Goal: Information Seeking & Learning: Find contact information

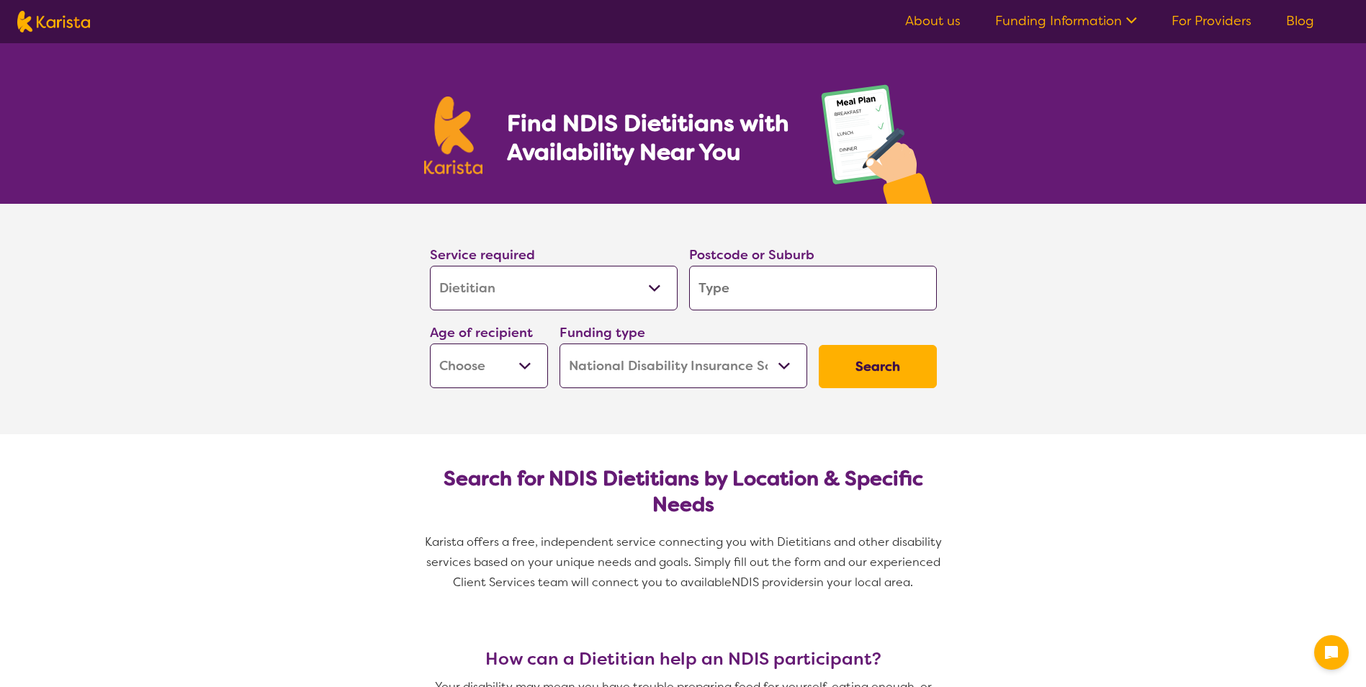
select select "Dietitian"
select select "NDIS"
select select "Dietitian"
select select "NDIS"
click at [554, 299] on select "Allied Health Assistant Assessment ([MEDICAL_DATA] or [MEDICAL_DATA]) Behaviour…" at bounding box center [554, 288] width 248 height 45
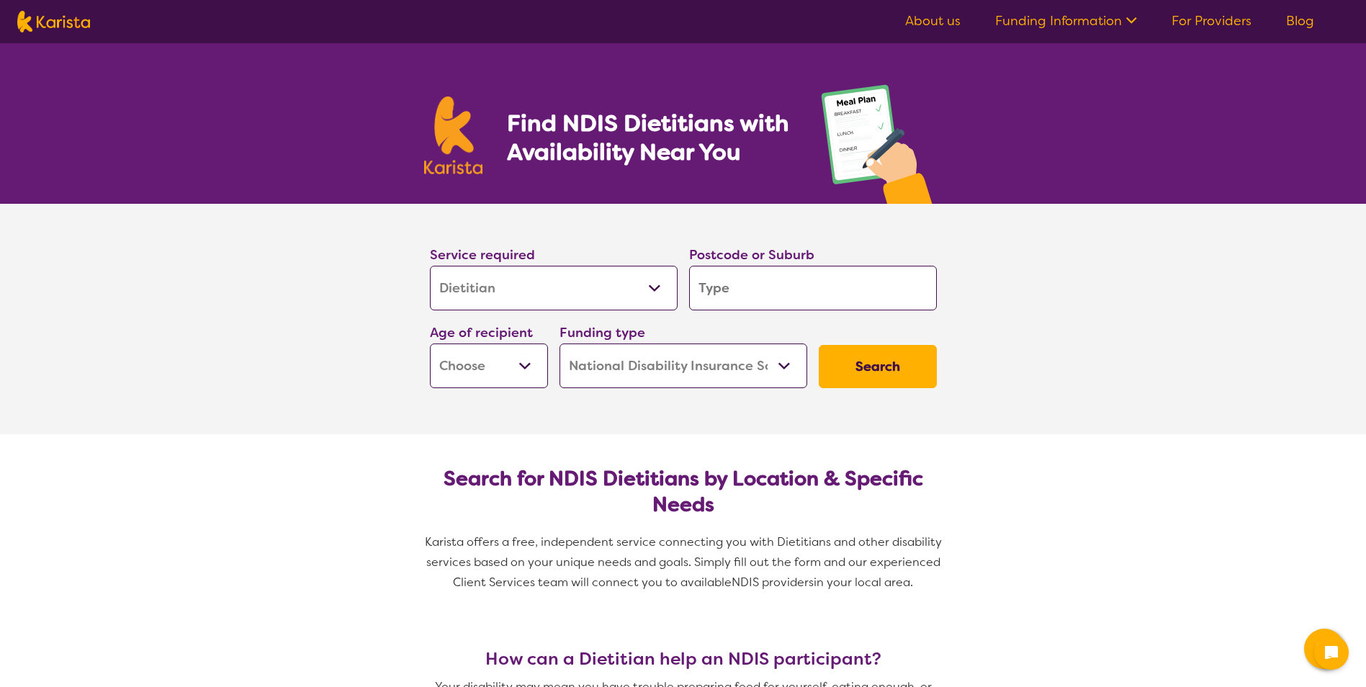
click at [560, 299] on select "Allied Health Assistant Assessment ([MEDICAL_DATA] or [MEDICAL_DATA]) Behaviour…" at bounding box center [554, 288] width 248 height 45
click at [743, 295] on input "search" at bounding box center [813, 288] width 248 height 45
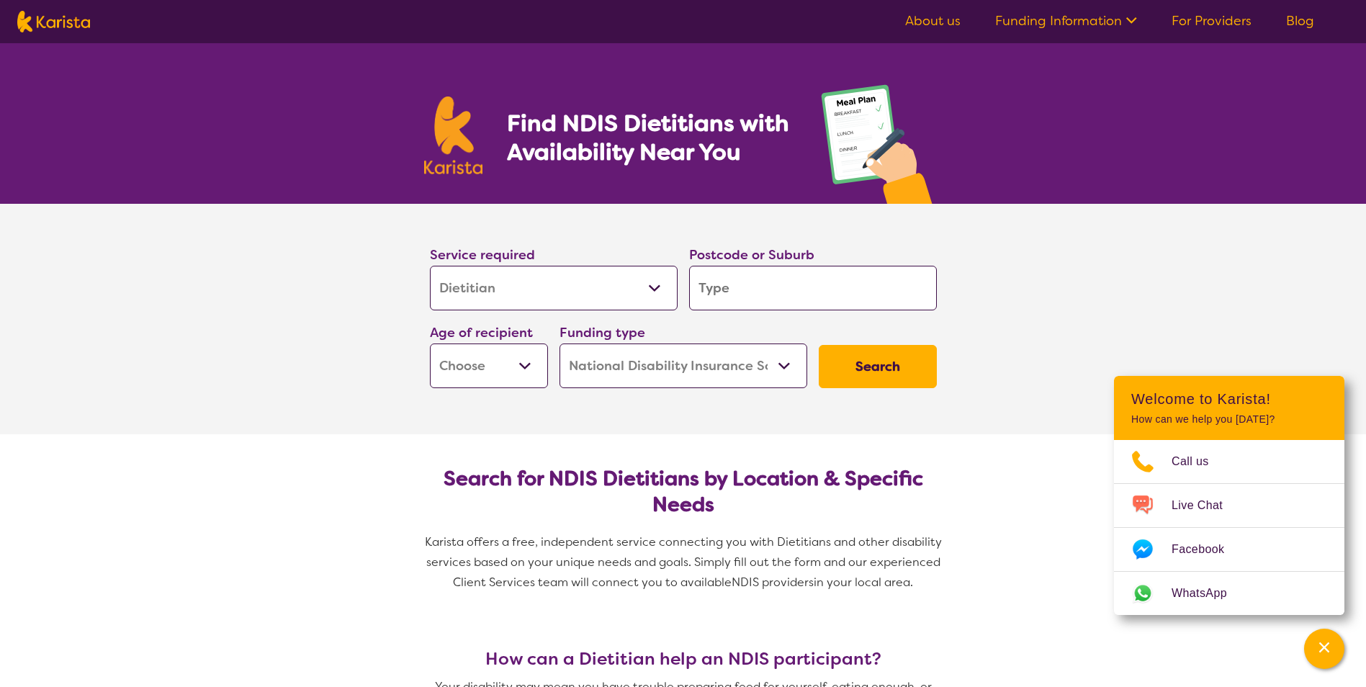
type input "3"
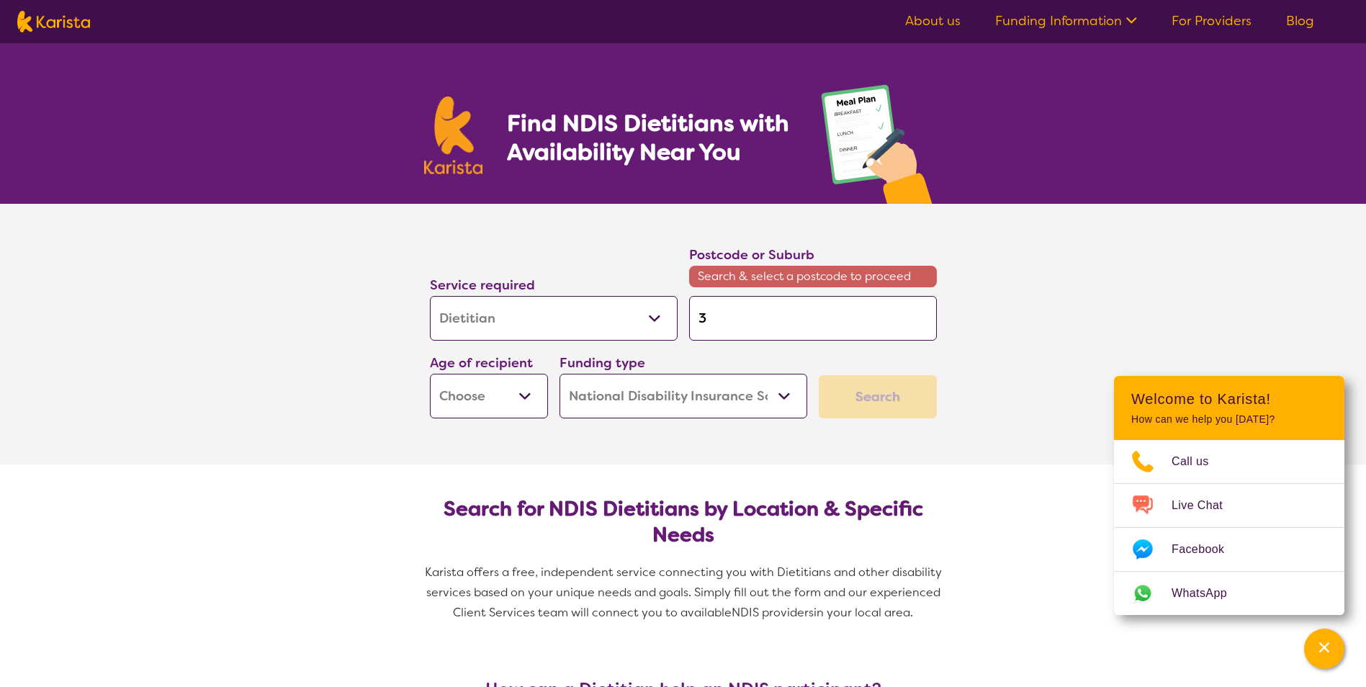
type input "35"
type input "355"
type input "3550"
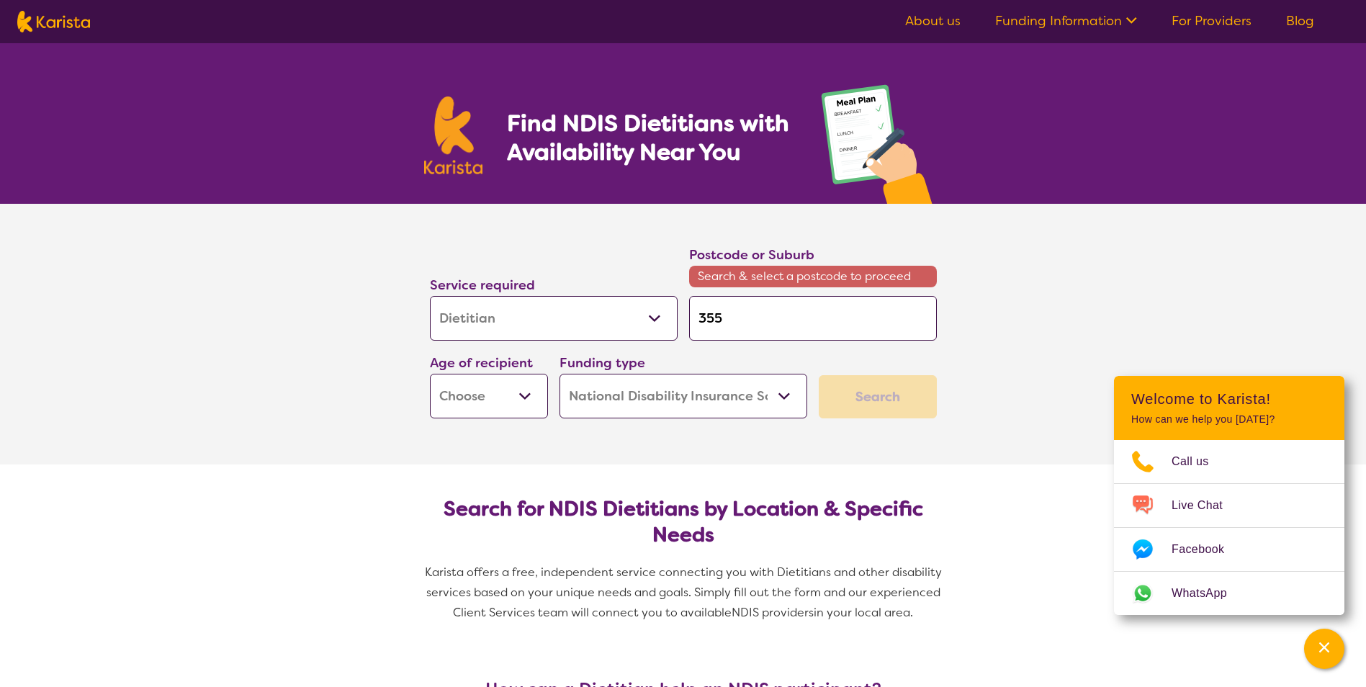
type input "3550"
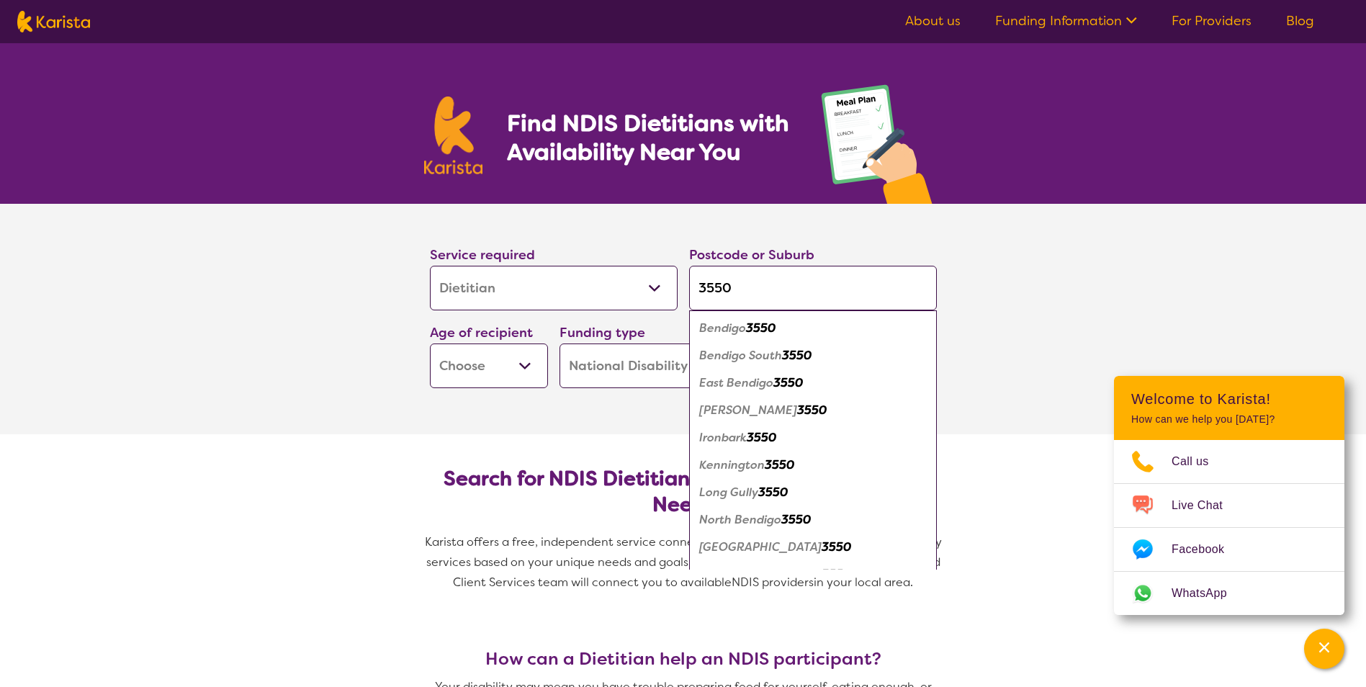
type input "3550"
click at [725, 325] on em "Bendigo" at bounding box center [722, 327] width 47 height 15
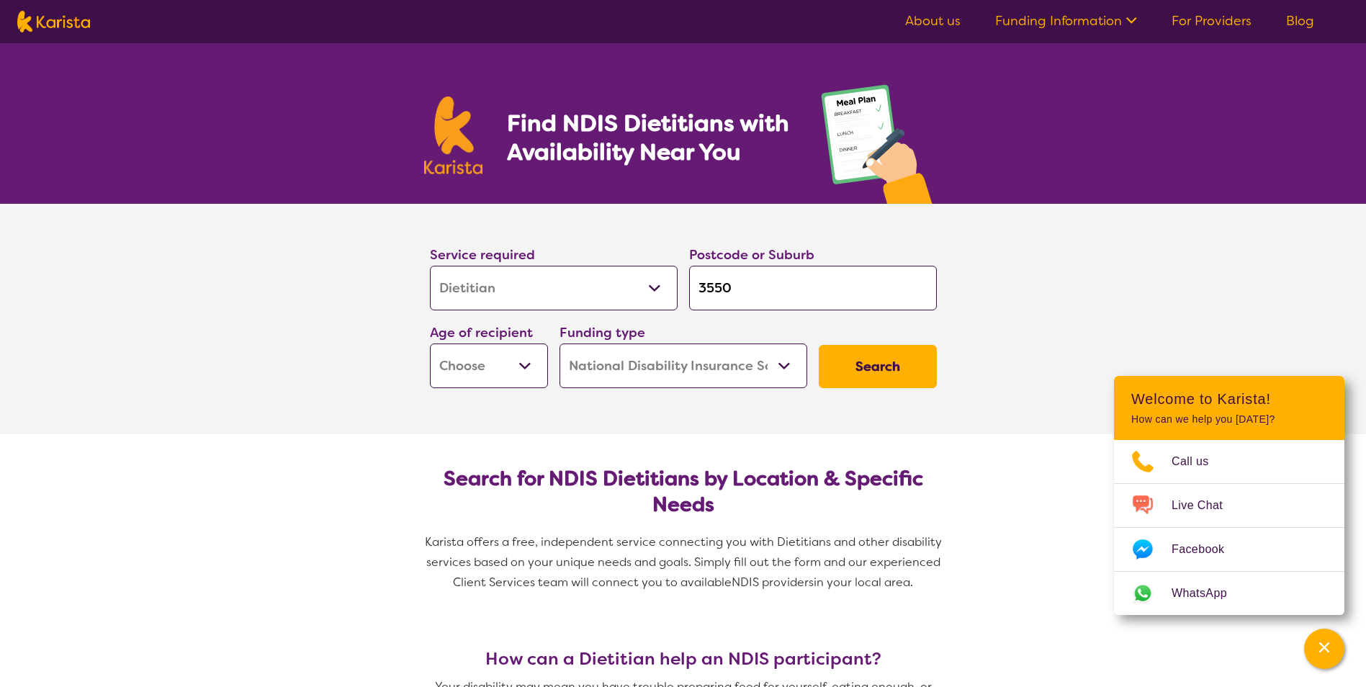
click at [523, 373] on select "Early Childhood - 0 to 9 Child - 10 to 11 Adolescent - 12 to 17 Adult - 18 to 6…" at bounding box center [489, 366] width 118 height 45
select select "AD"
click at [430, 344] on select "Early Childhood - 0 to 9 Child - 10 to 11 Adolescent - 12 to 17 Adult - 18 to 6…" at bounding box center [489, 366] width 118 height 45
select select "AD"
click at [702, 382] on select "Home Care Package (HCP) National Disability Insurance Scheme (NDIS) I don't know" at bounding box center [684, 366] width 248 height 45
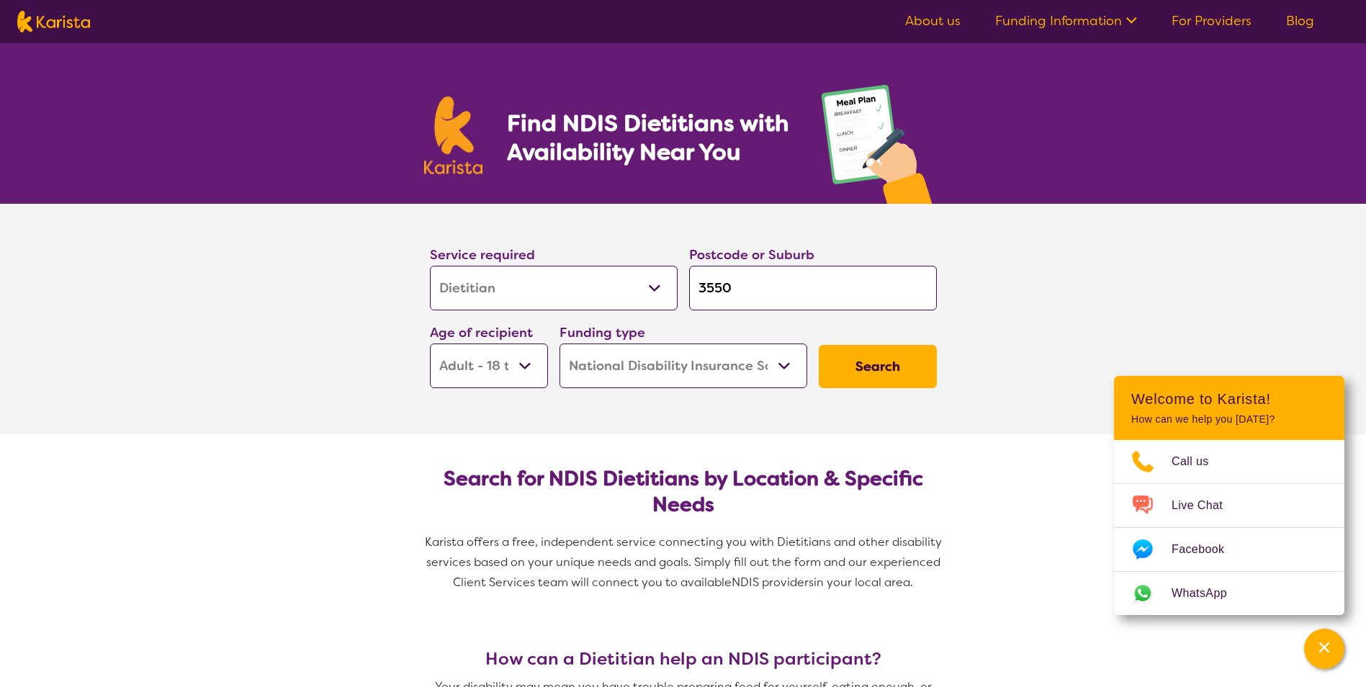
click at [560, 344] on select "Home Care Package (HCP) National Disability Insurance Scheme (NDIS) I don't know" at bounding box center [684, 366] width 248 height 45
click at [888, 368] on button "Search" at bounding box center [878, 366] width 118 height 43
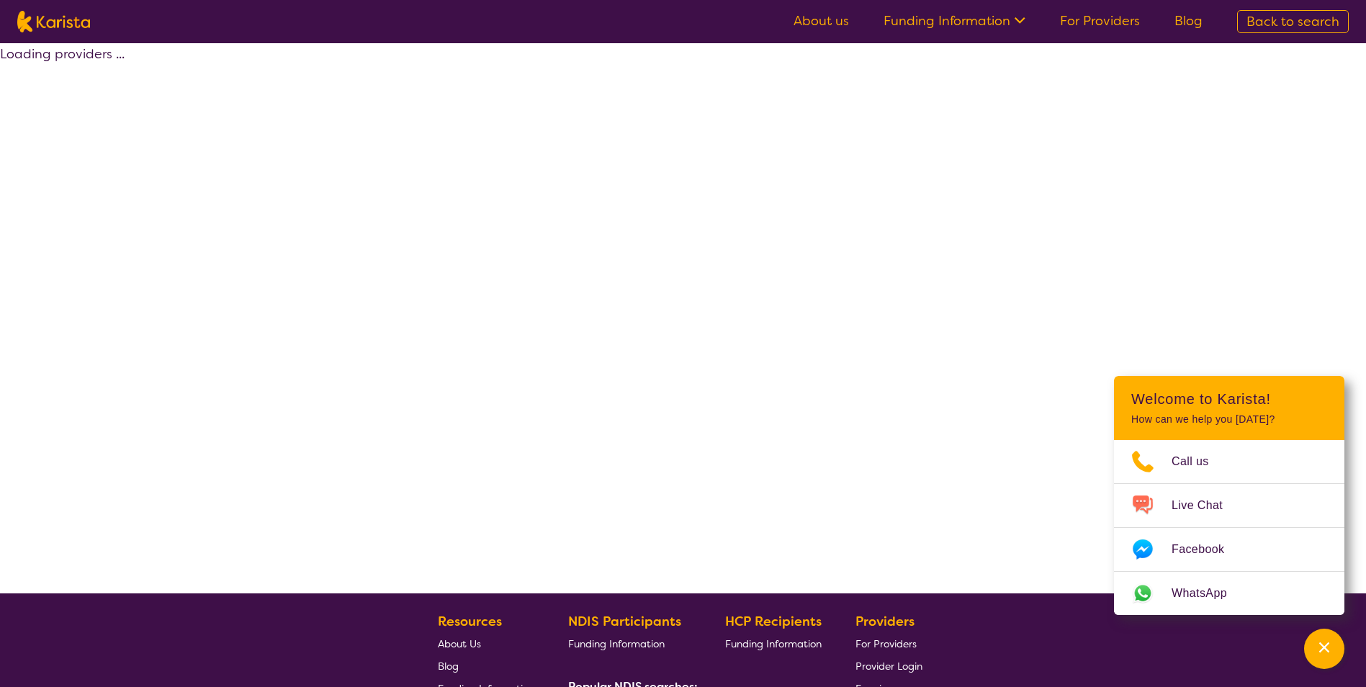
select select "by_score"
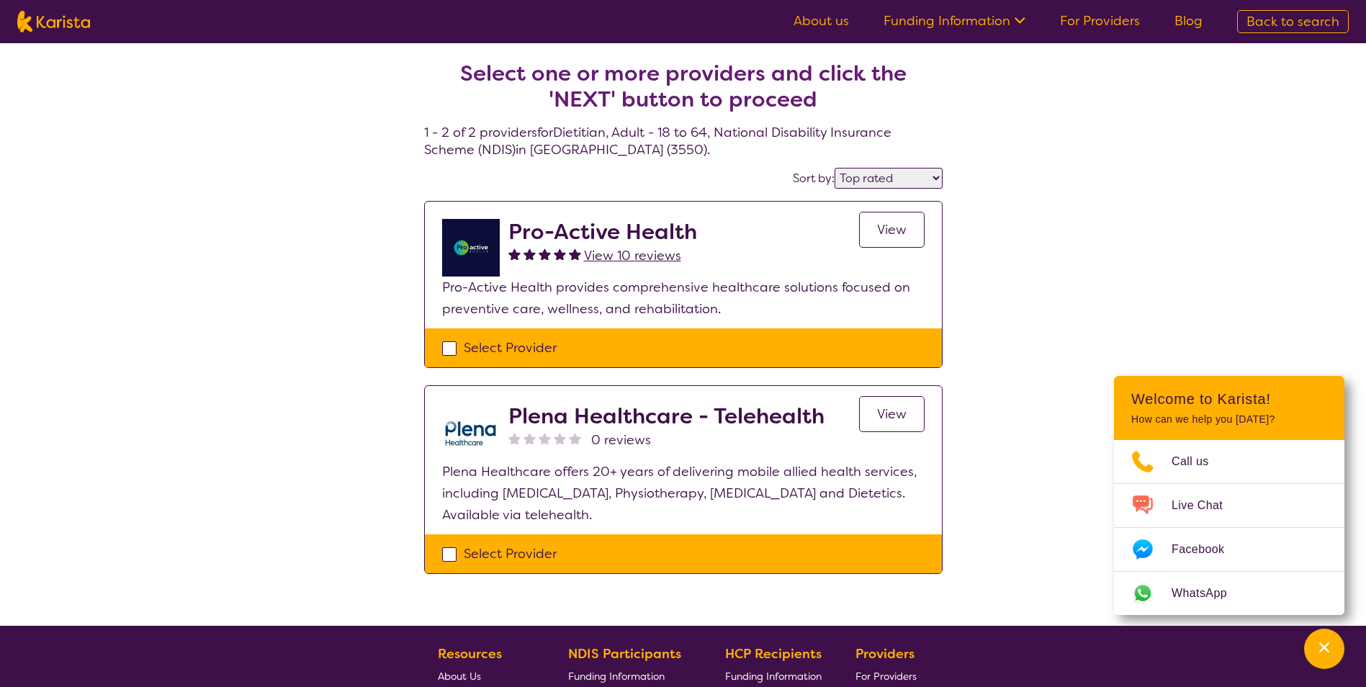
click at [636, 231] on h2 "Pro-Active Health" at bounding box center [602, 232] width 189 height 26
click at [467, 236] on img at bounding box center [471, 248] width 58 height 58
